Goal: Information Seeking & Learning: Learn about a topic

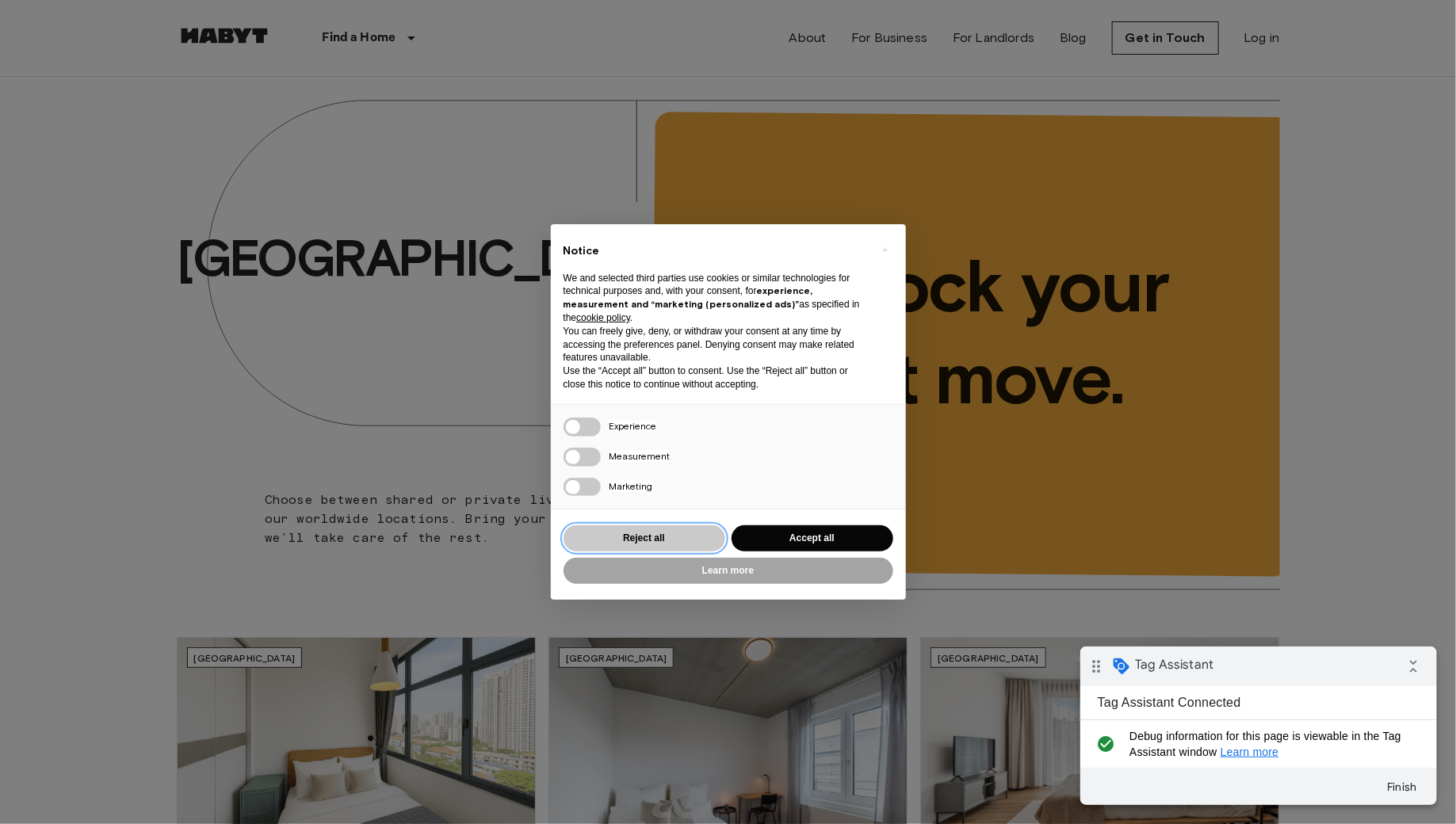
click at [654, 528] on button "Reject all" at bounding box center [644, 538] width 161 height 26
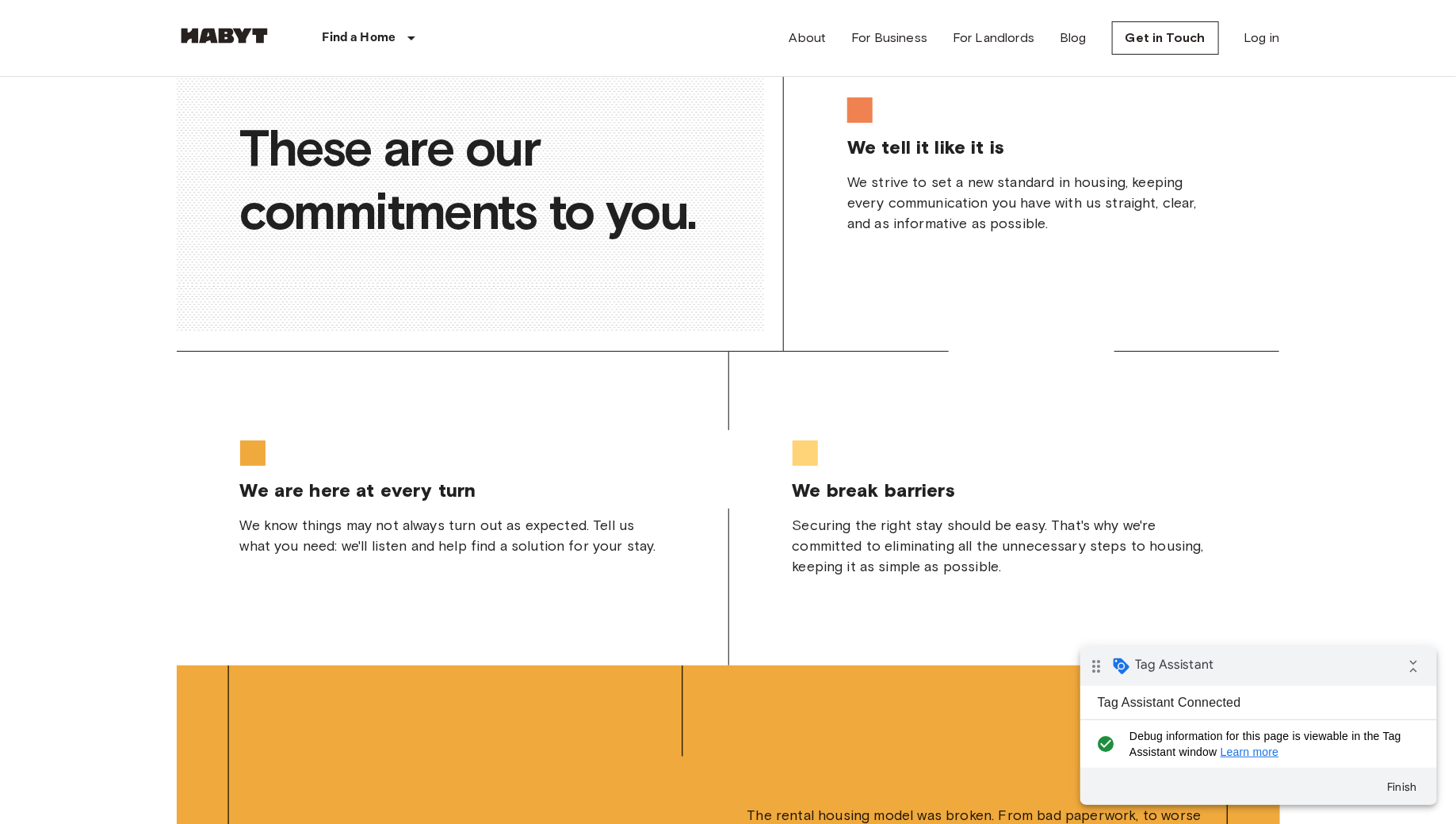
scroll to position [4041, 0]
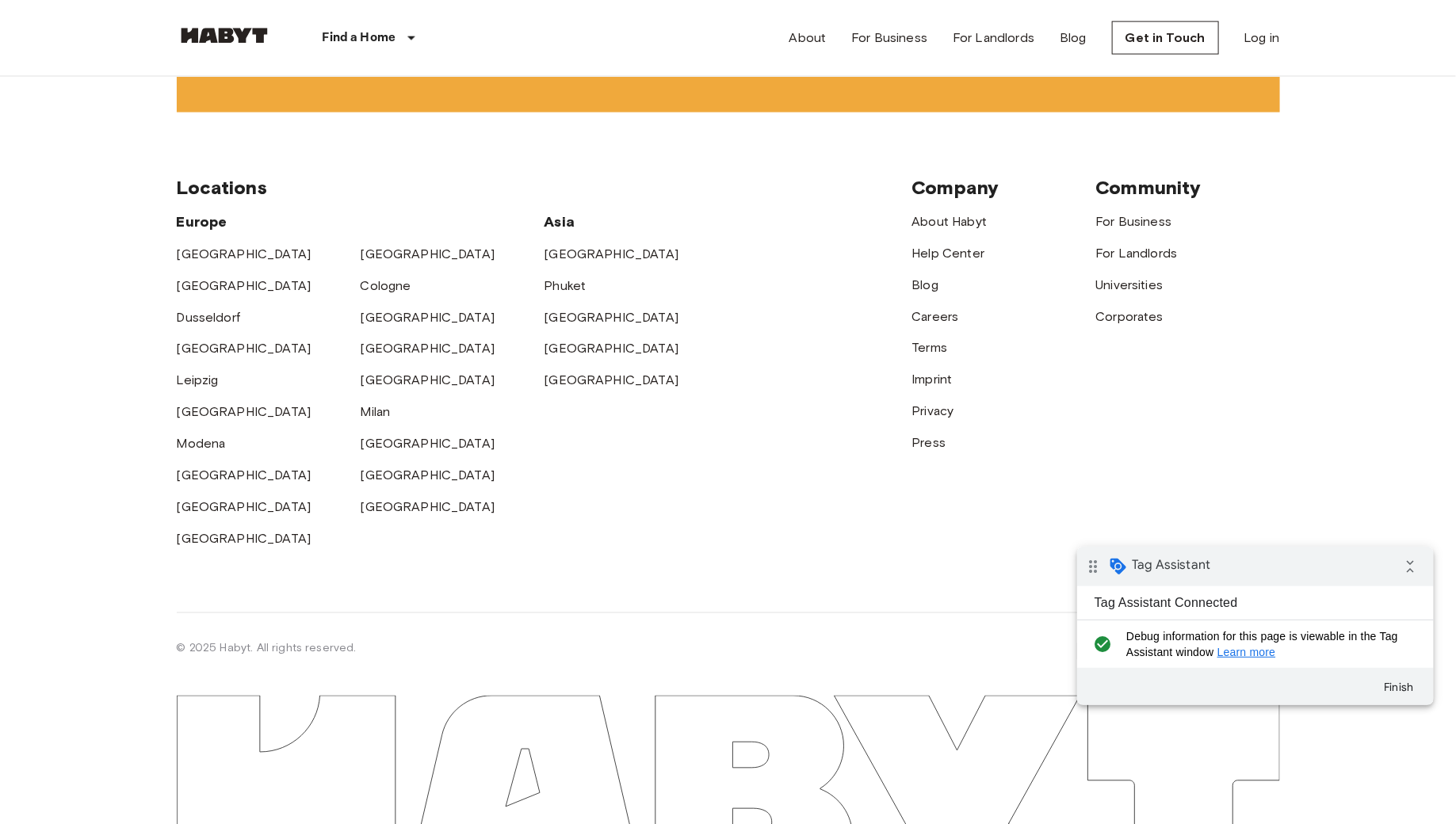
click at [1251, 567] on div "drag_indicator Tag Assistant collapse_all" at bounding box center [1255, 566] width 357 height 40
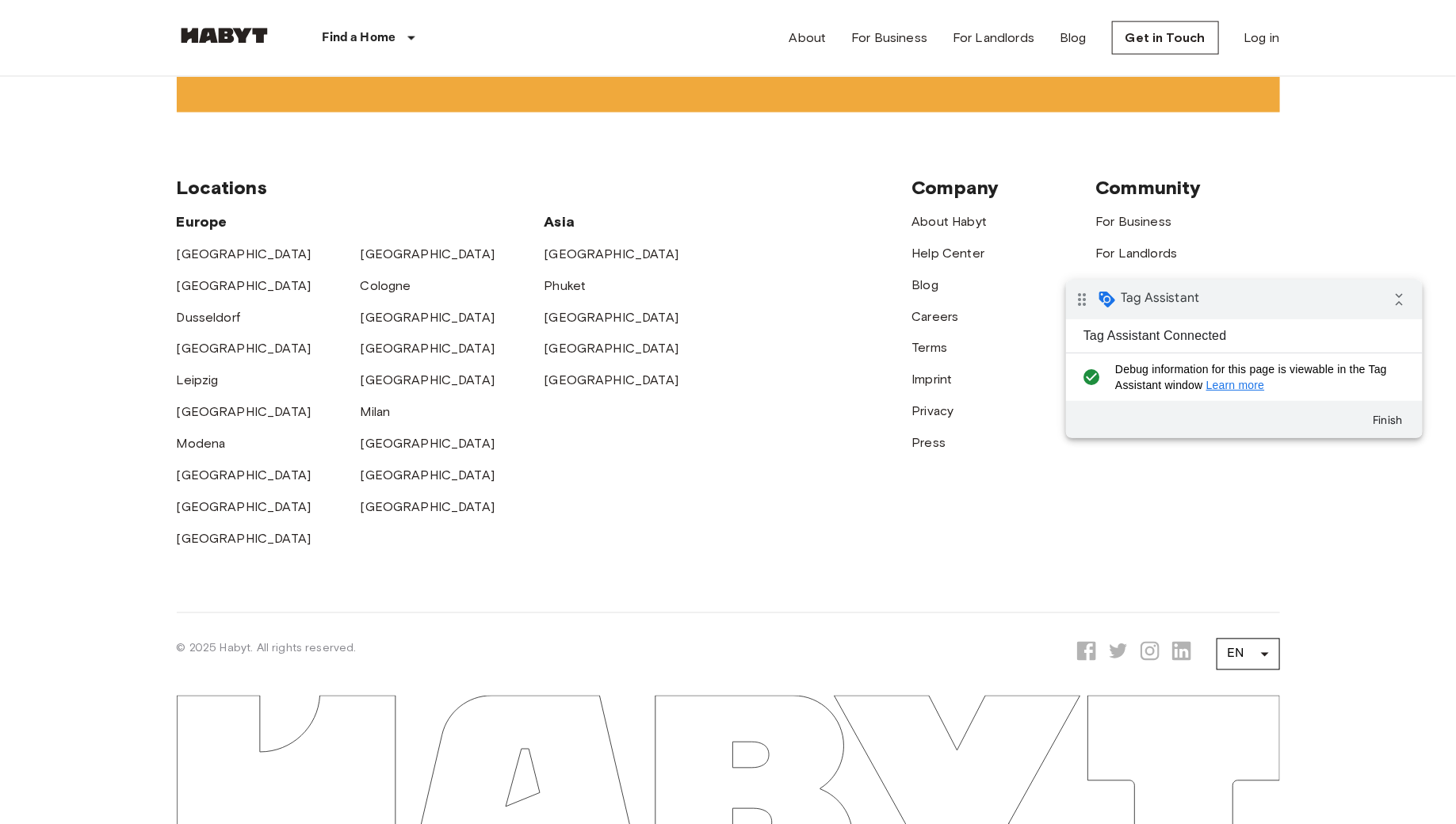
click at [808, 455] on div "Europe Amsterdam Berlin Brussels Cologne Dusseldorf Frankfurt Graz Hamburg Leip…" at bounding box center [545, 374] width 736 height 349
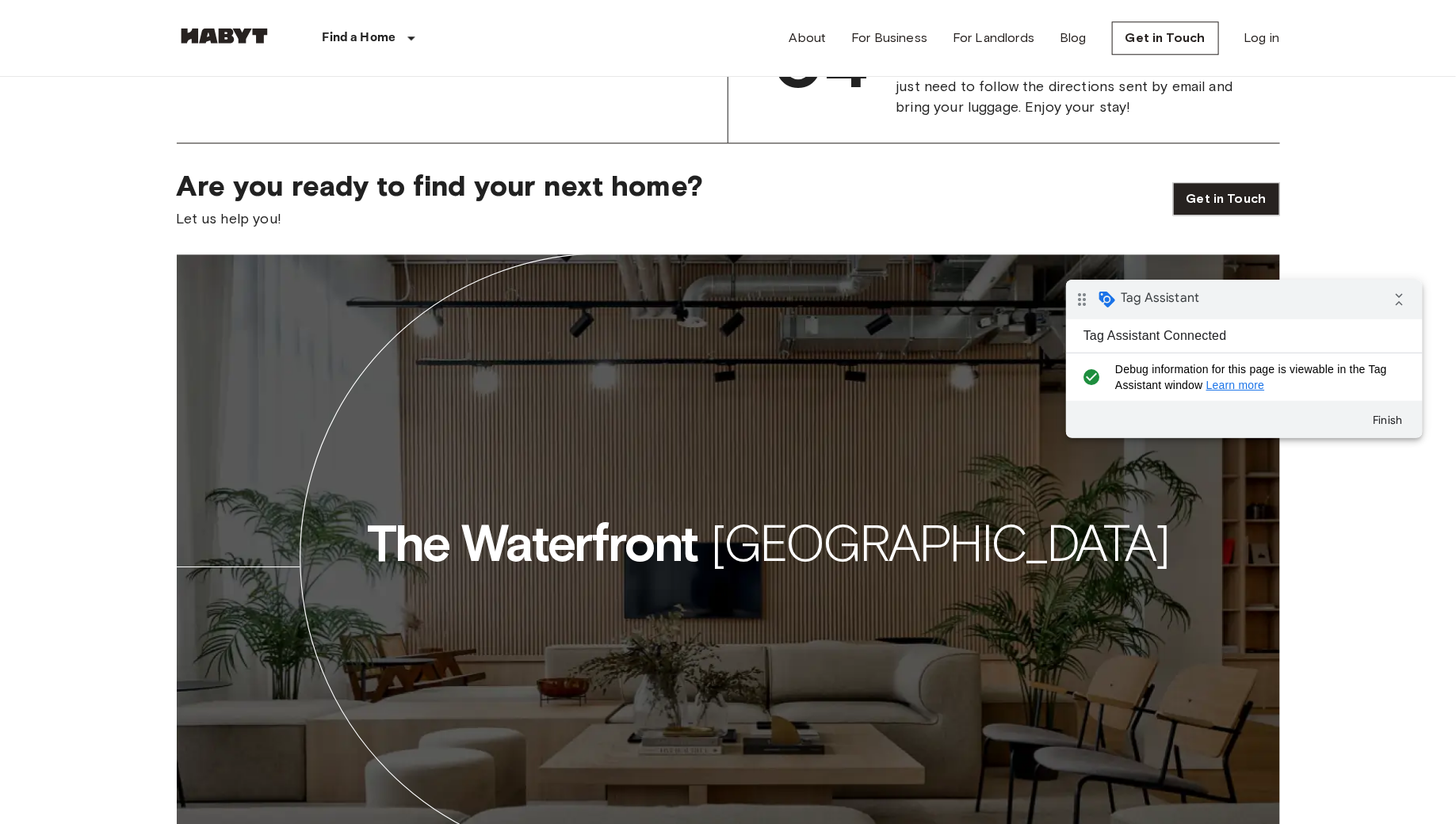
scroll to position [1552, 0]
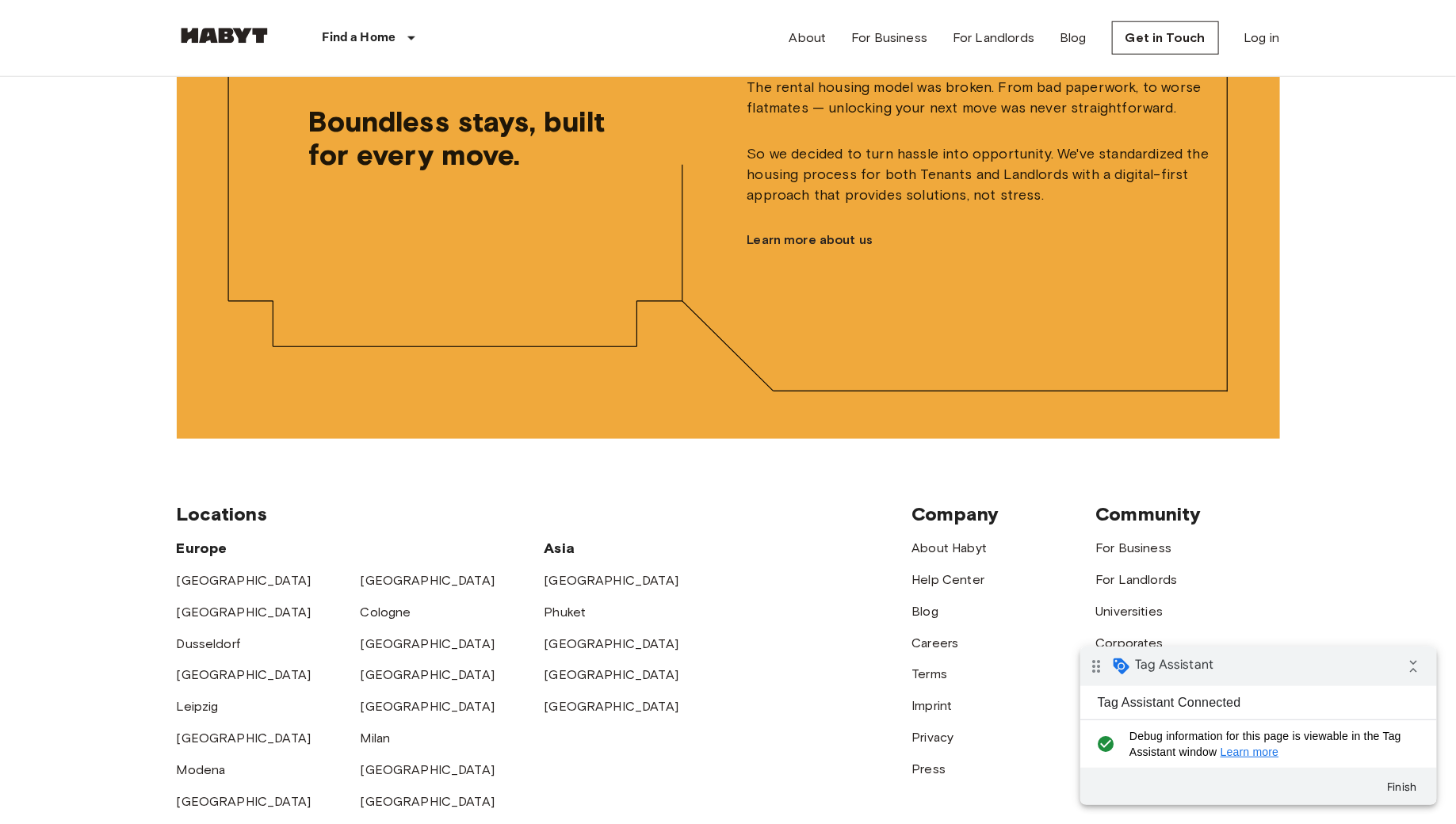
scroll to position [3778, 0]
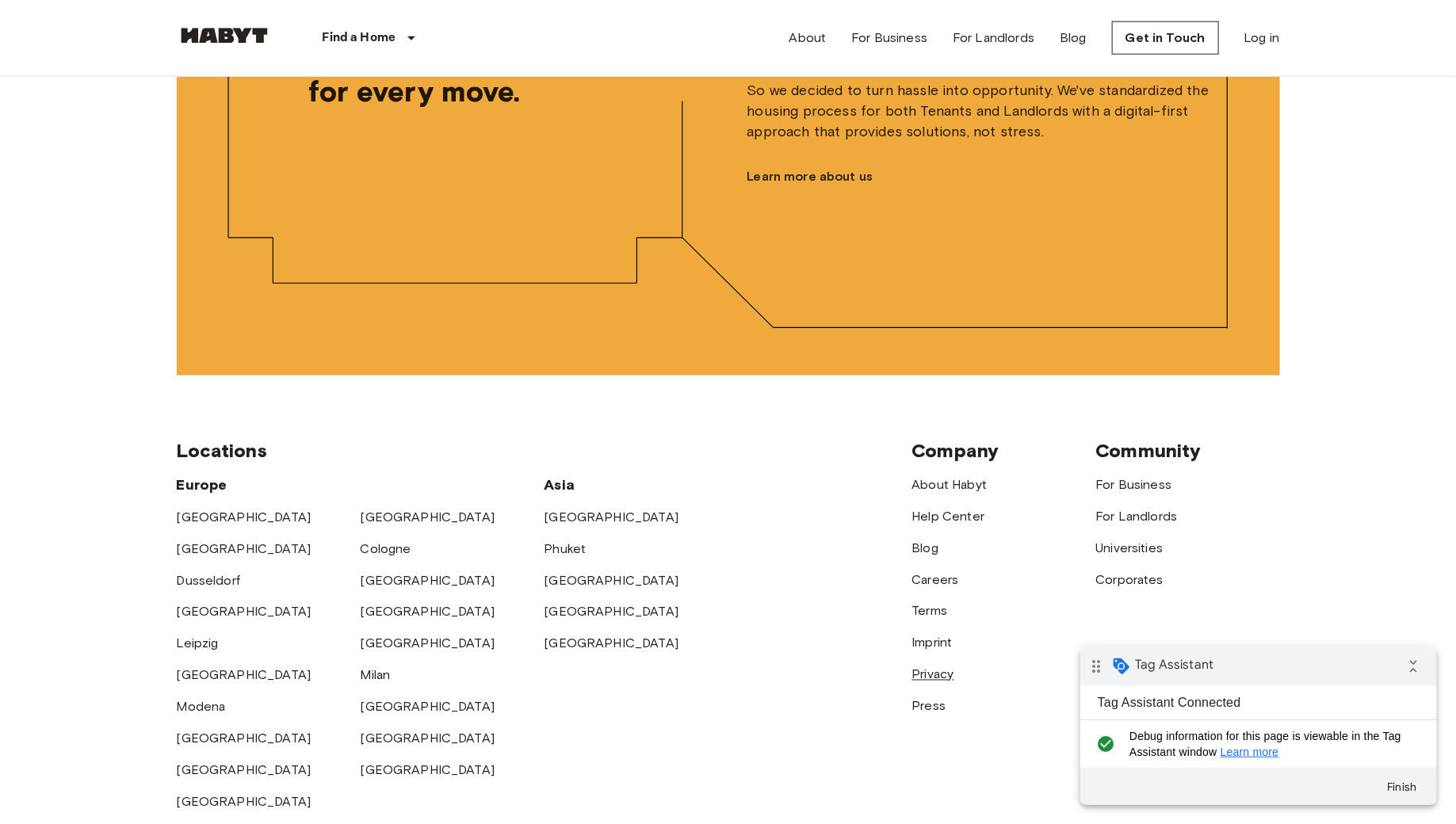
click at [919, 669] on link "Privacy" at bounding box center [933, 675] width 42 height 15
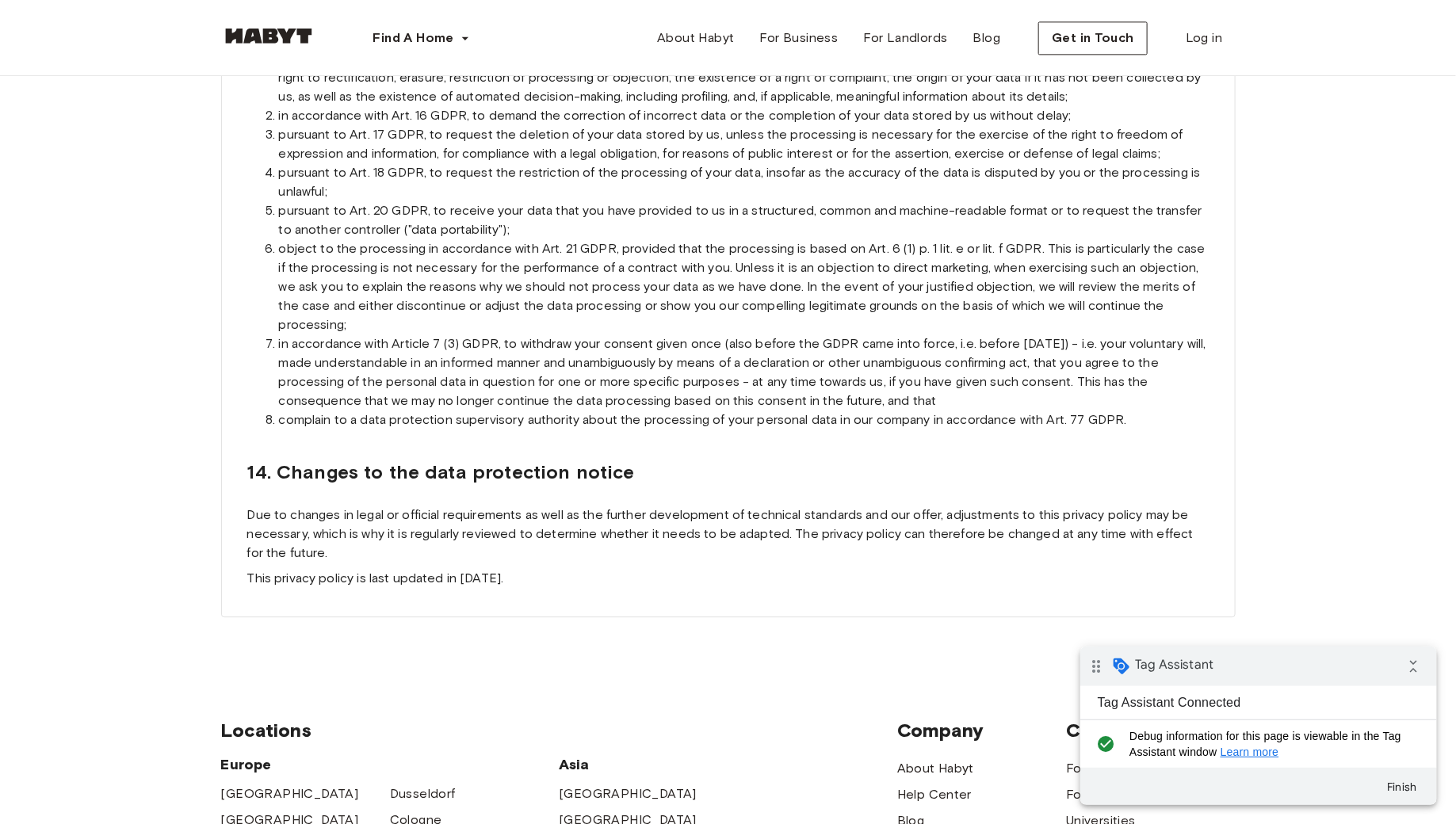
scroll to position [13390, 0]
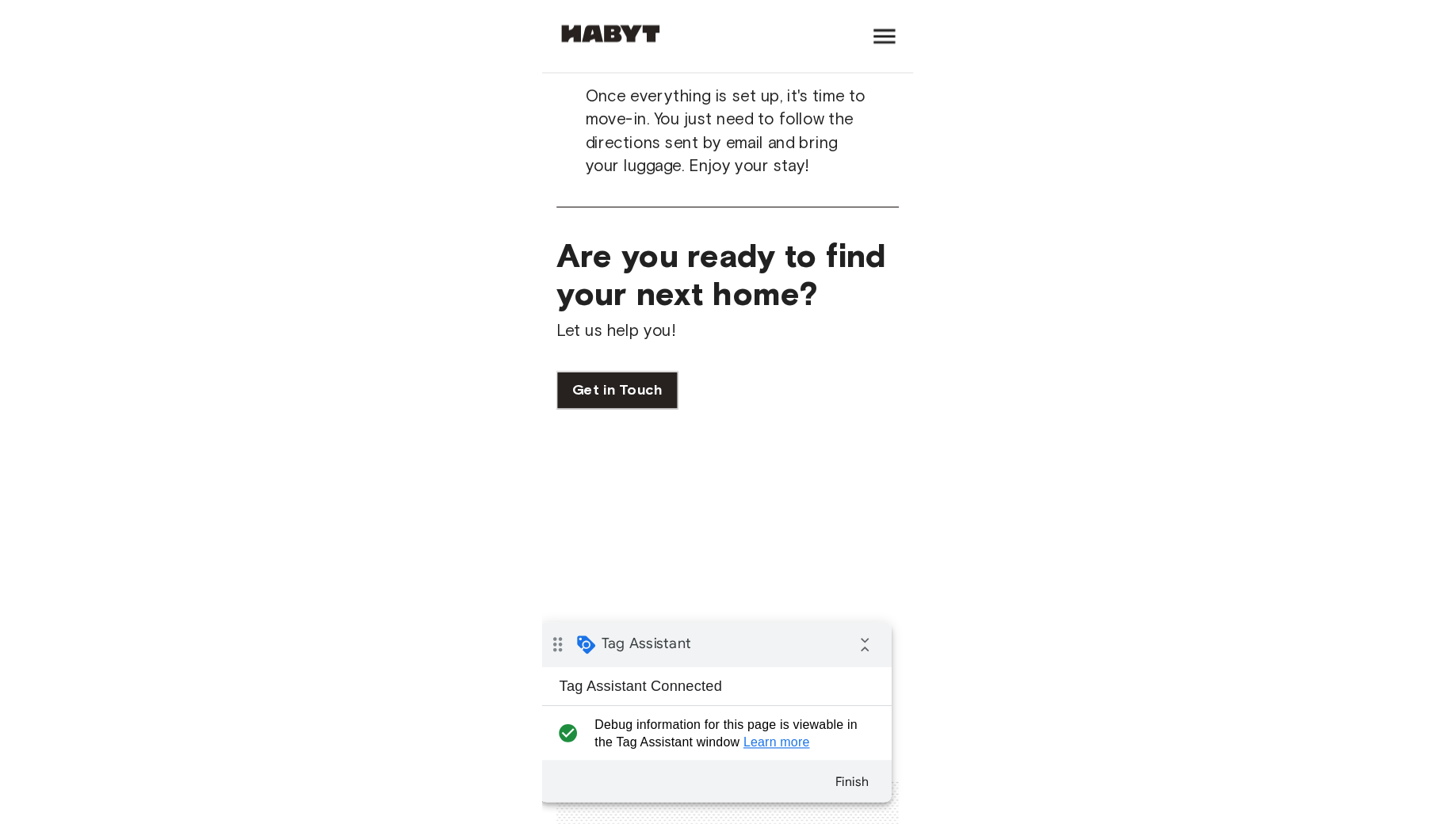
scroll to position [4041, 0]
